Goal: Information Seeking & Learning: Understand process/instructions

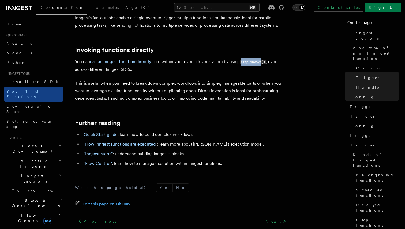
scroll to position [1084, 0]
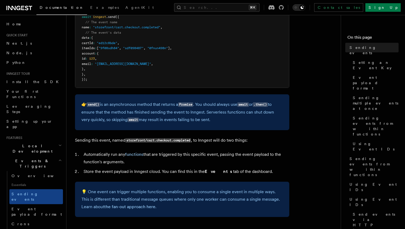
scroll to position [226, 0]
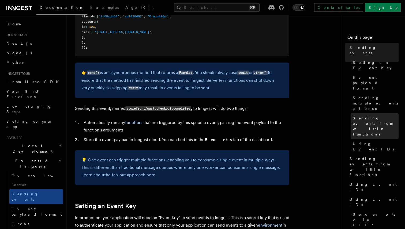
click at [373, 116] on span "Sending events from within functions" at bounding box center [376, 126] width 46 height 21
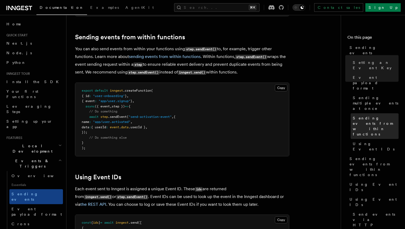
scroll to position [815, 0]
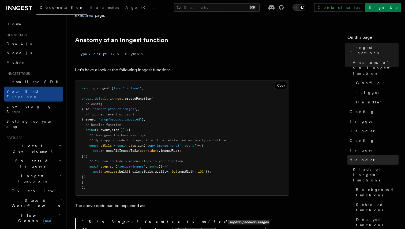
scroll to position [15, 0]
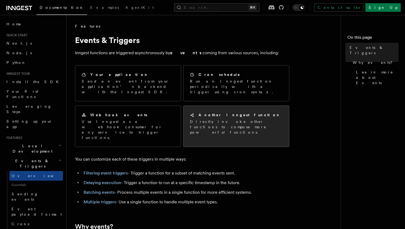
click at [225, 123] on p "Directly invoke other functions to compose more powerful functions." at bounding box center [236, 127] width 93 height 16
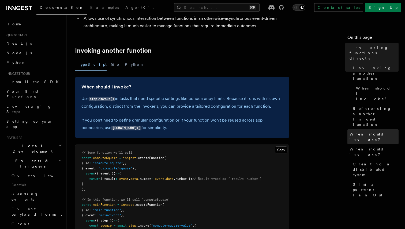
scroll to position [92, 0]
